Goal: Task Accomplishment & Management: Use online tool/utility

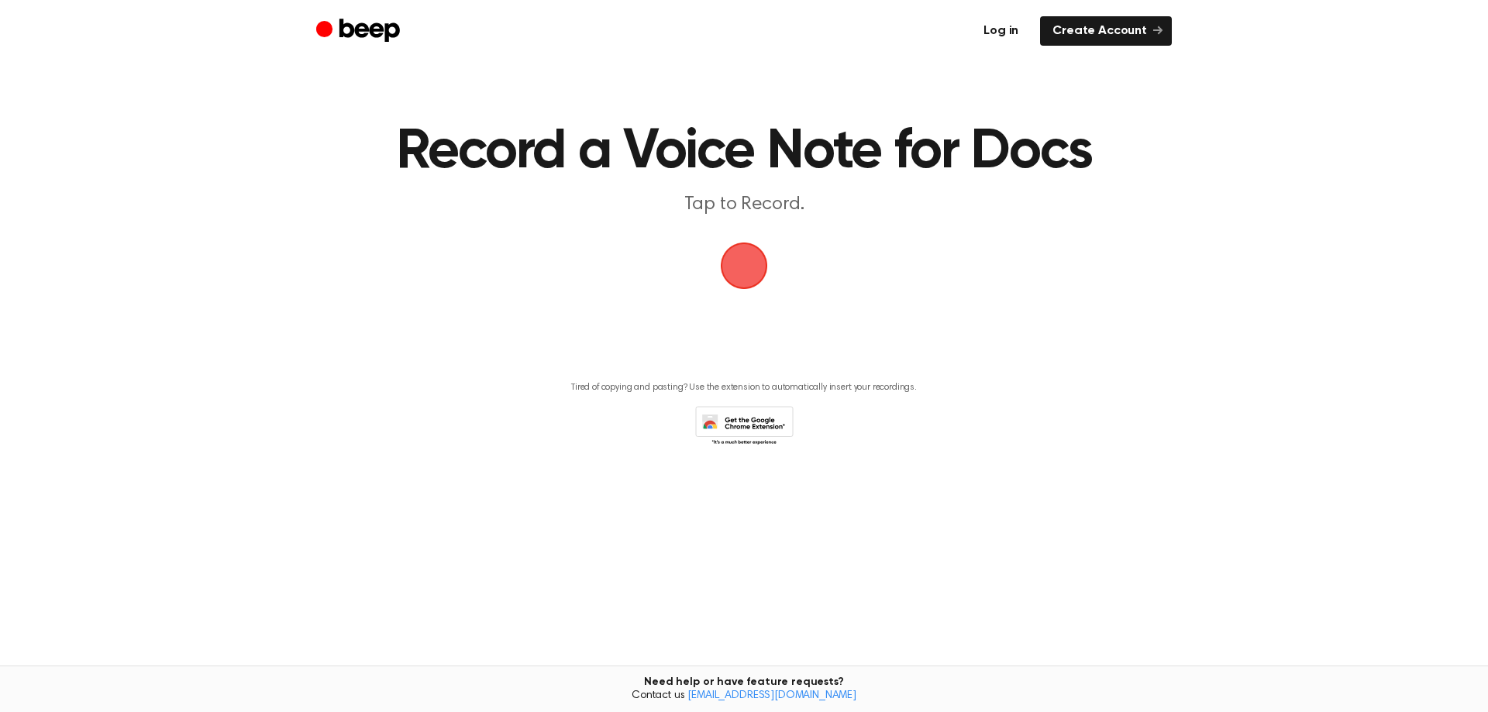
click at [1005, 26] on link "Log in" at bounding box center [1001, 30] width 60 height 29
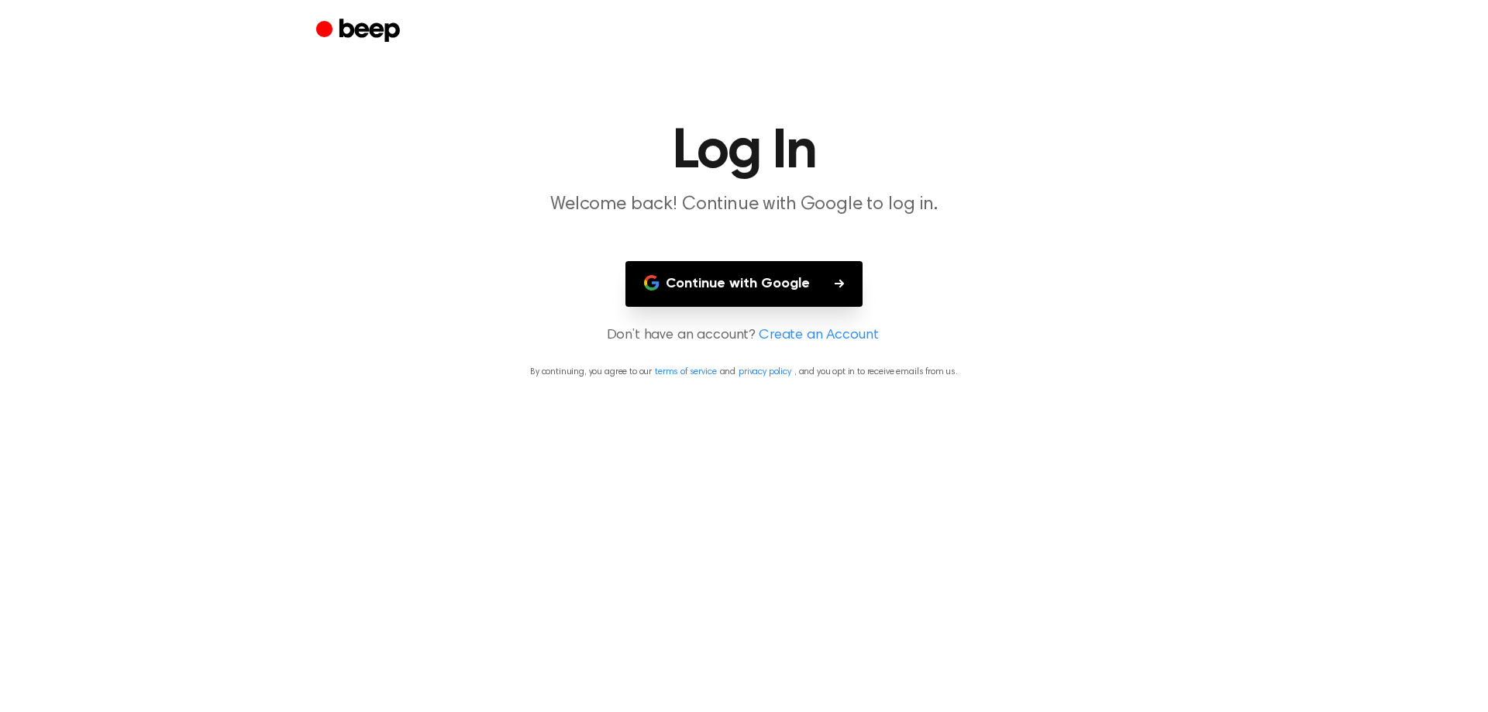
click at [789, 289] on button "Continue with Google" at bounding box center [744, 284] width 237 height 46
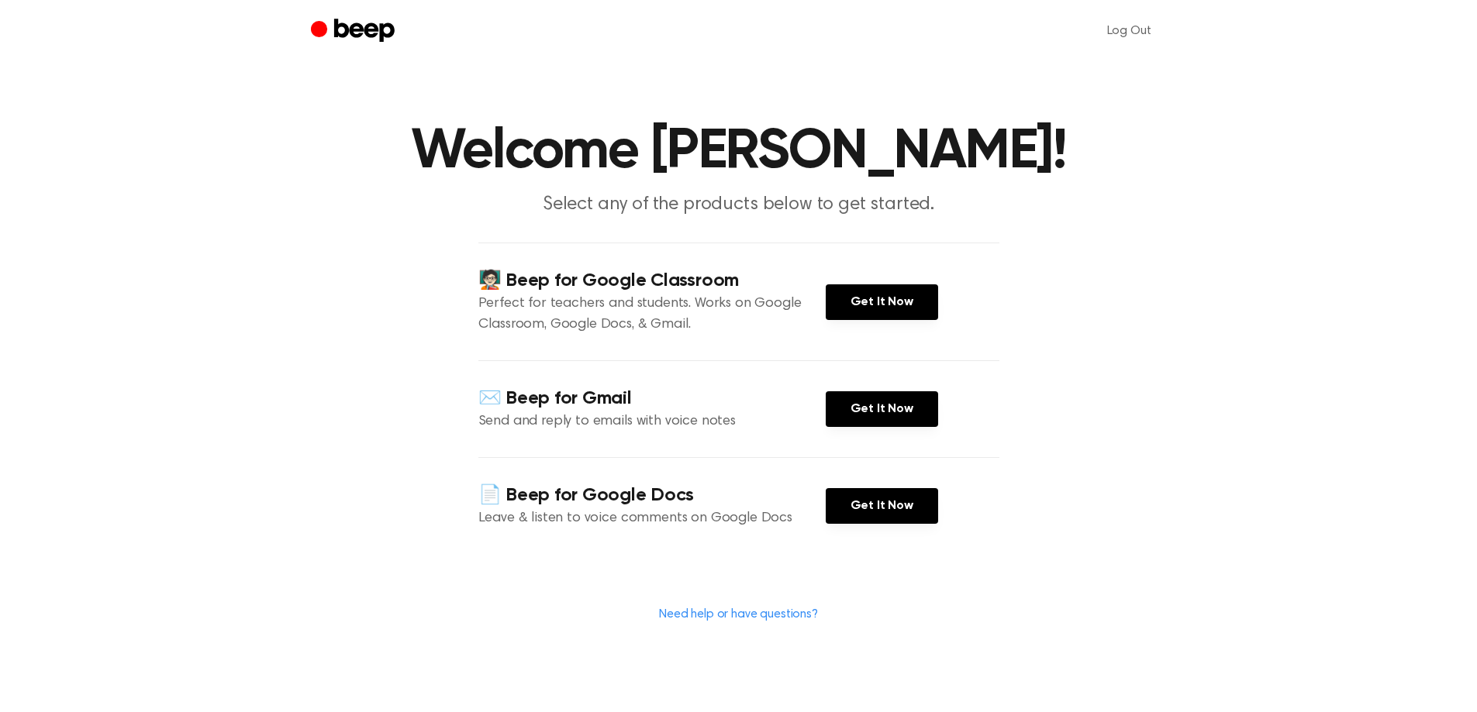
click at [485, 402] on h4 "✉️ Beep for Gmail" at bounding box center [651, 399] width 347 height 26
click at [488, 493] on h4 "📄 Beep for Google Docs" at bounding box center [651, 496] width 347 height 26
click at [863, 306] on link "Get It Now" at bounding box center [881, 302] width 112 height 36
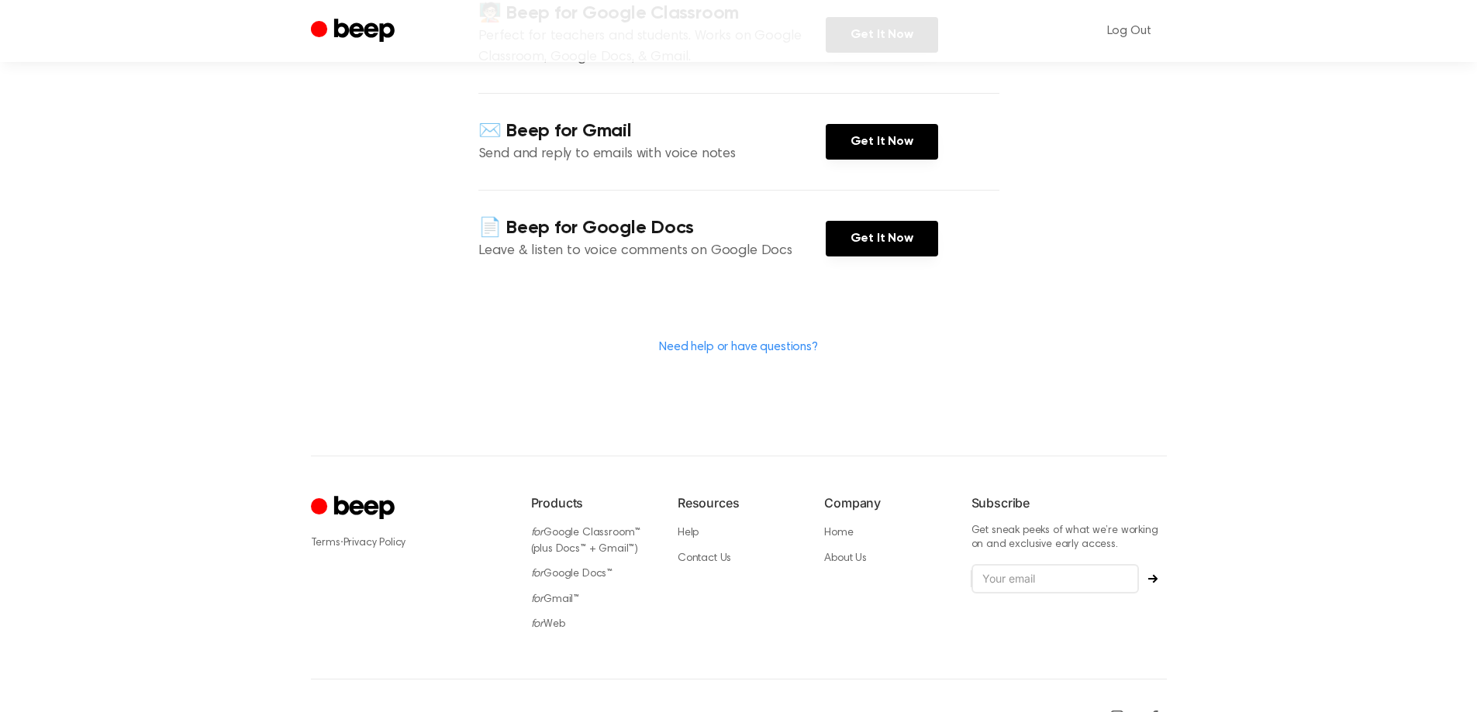
scroll to position [301, 0]
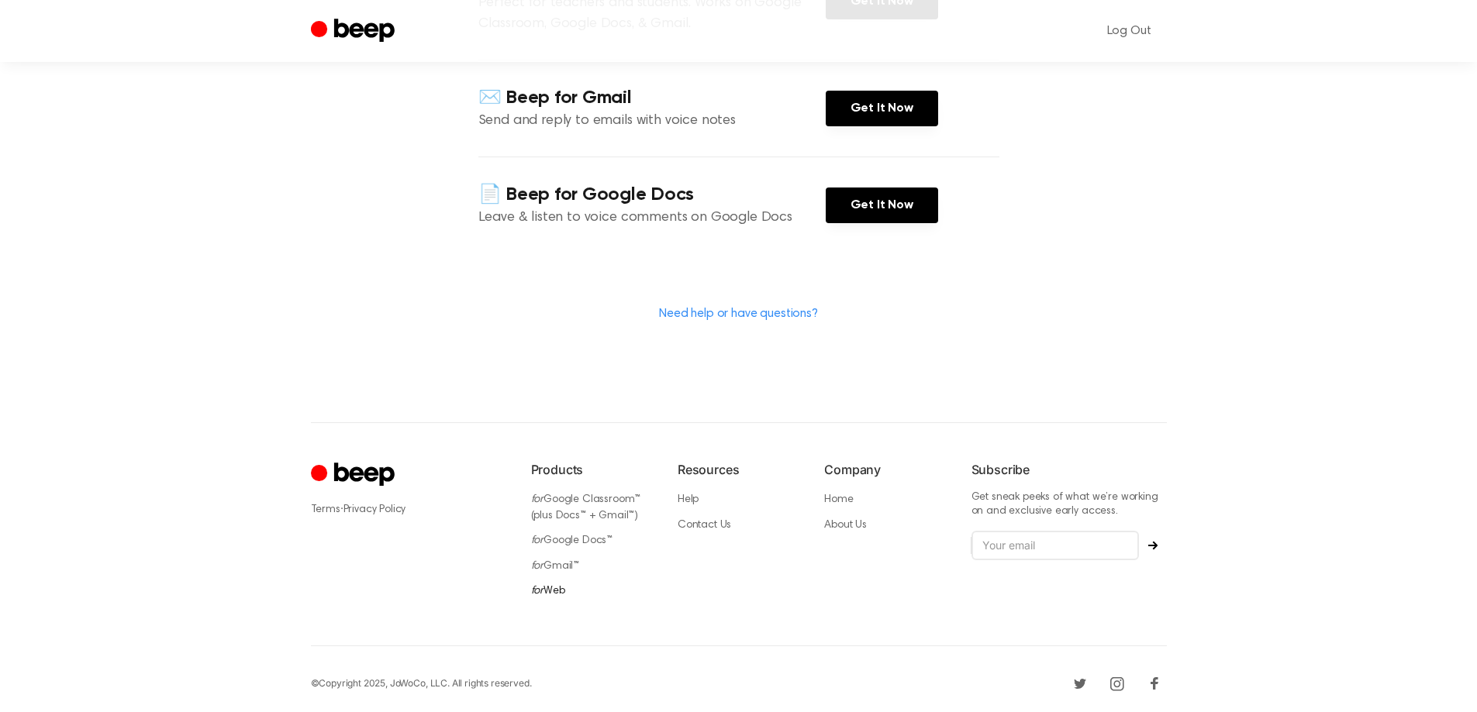
click at [554, 586] on link "for Web" at bounding box center [548, 591] width 34 height 11
